Goal: Find specific page/section: Find specific page/section

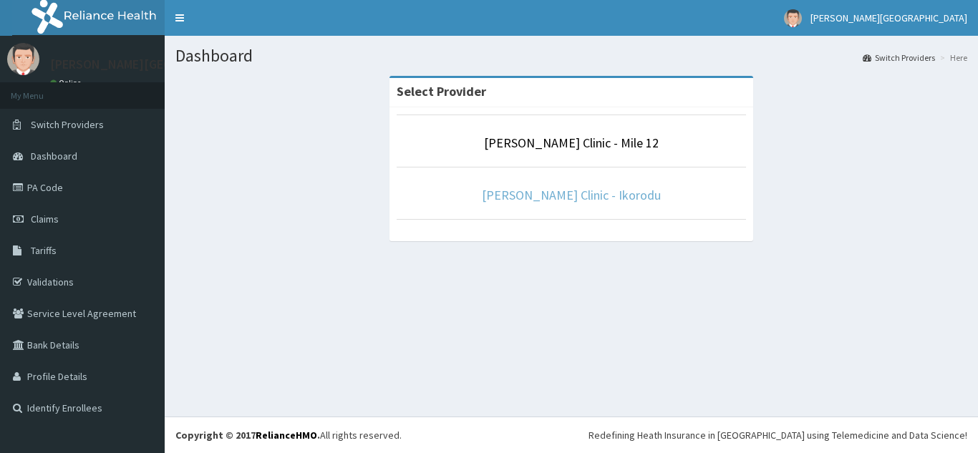
click at [554, 203] on link "[PERSON_NAME] Clinic - Ikorodu" at bounding box center [571, 195] width 179 height 16
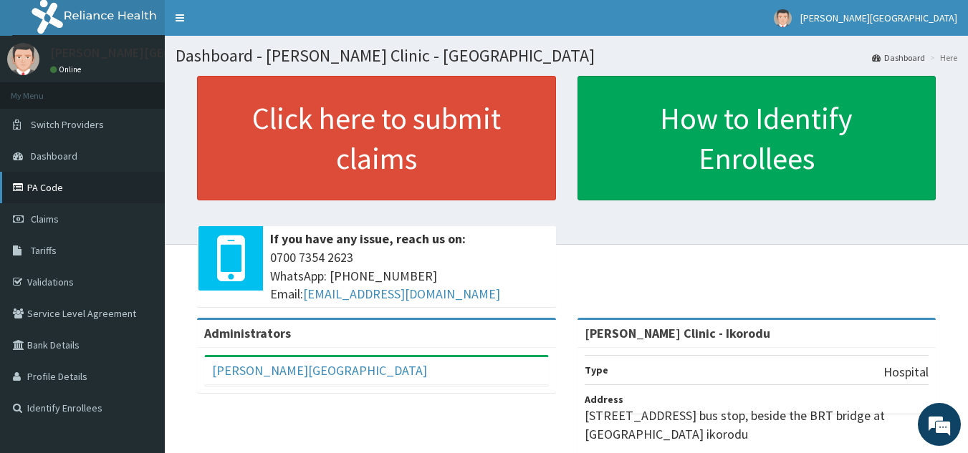
click at [62, 193] on link "PA Code" at bounding box center [82, 188] width 165 height 32
